Goal: Find specific page/section: Find specific page/section

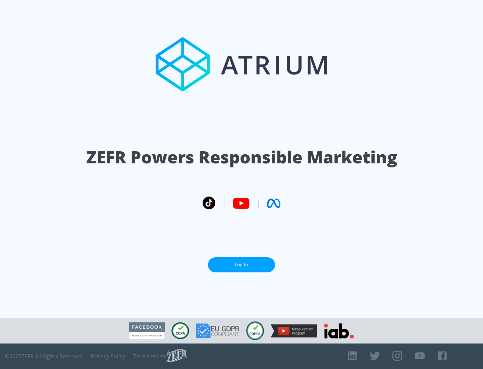
click at [241, 262] on link "Log In" at bounding box center [241, 264] width 67 height 15
